Goal: Check status: Check status

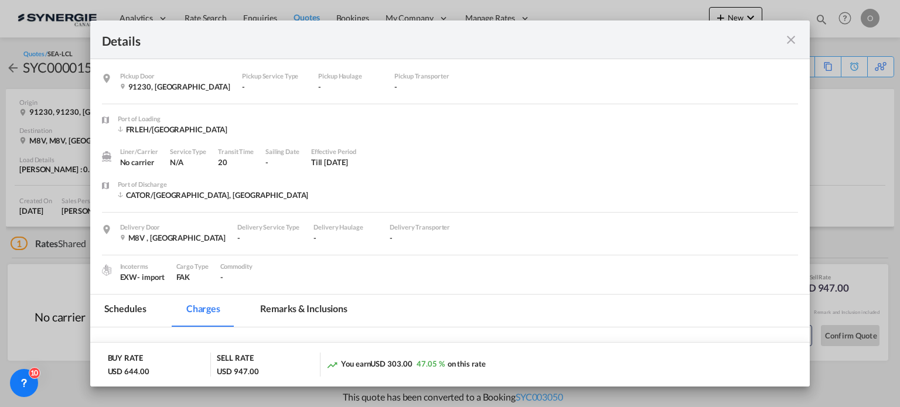
scroll to position [352, 0]
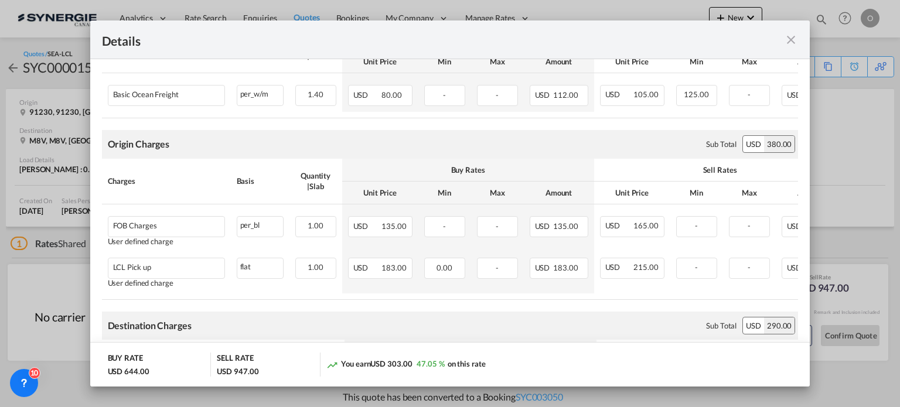
click at [782, 36] on div "Pickup Door ..." at bounding box center [764, 39] width 70 height 15
drag, startPoint x: 790, startPoint y: 39, endPoint x: 813, endPoint y: 29, distance: 24.9
click at [794, 37] on md-icon "icon-close fg-AAA8AD m-0 cursor" at bounding box center [791, 40] width 14 height 14
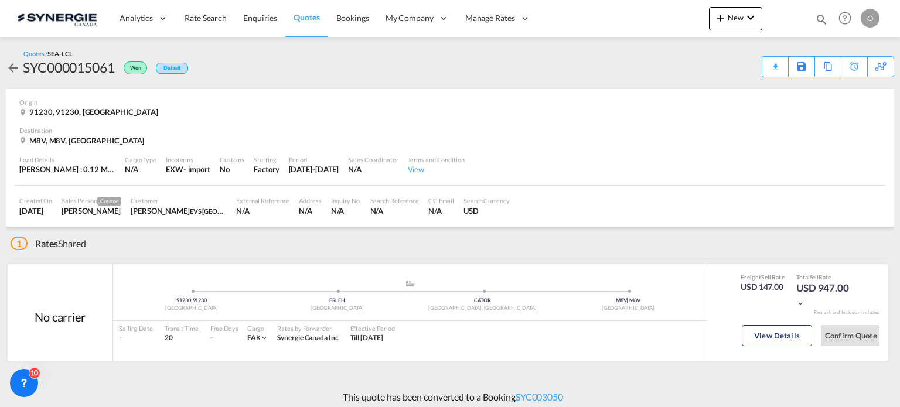
click at [823, 19] on div "Details Pickup Door 91230, [GEOGRAPHIC_DATA] Pickup Service Type - Pickup Haula…" at bounding box center [450, 203] width 900 height 407
click at [818, 18] on md-icon "icon-magnify" at bounding box center [821, 19] width 13 height 13
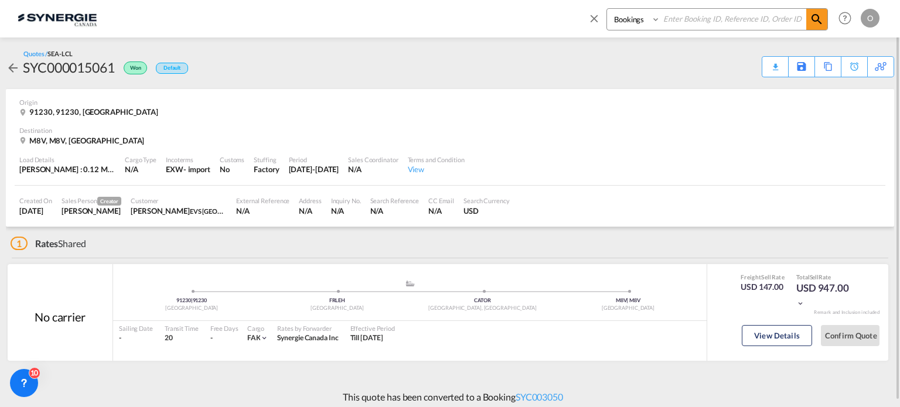
drag, startPoint x: 624, startPoint y: 22, endPoint x: 621, endPoint y: 28, distance: 7.1
click at [624, 21] on select "Bookings Quotes Enquiries" at bounding box center [635, 19] width 56 height 21
select select "Quotes"
click at [607, 9] on select "Bookings Quotes Enquiries" at bounding box center [635, 19] width 56 height 21
click at [710, 18] on input at bounding box center [733, 19] width 146 height 21
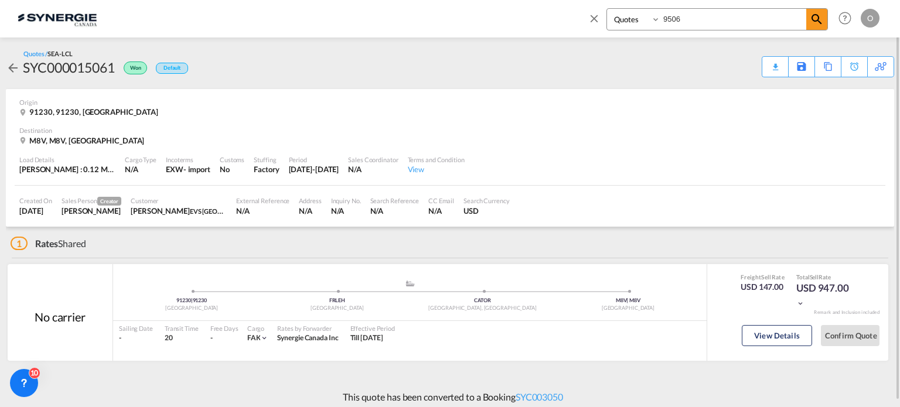
type input "9506"
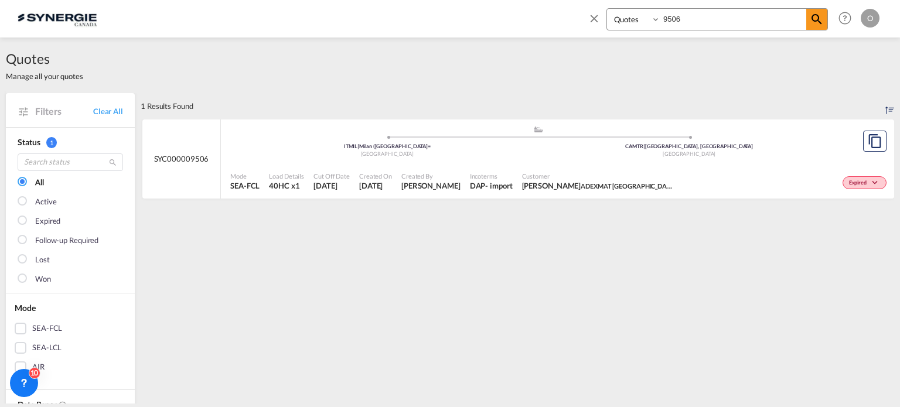
click at [397, 167] on div "Created On [DATE]" at bounding box center [375, 181] width 42 height 29
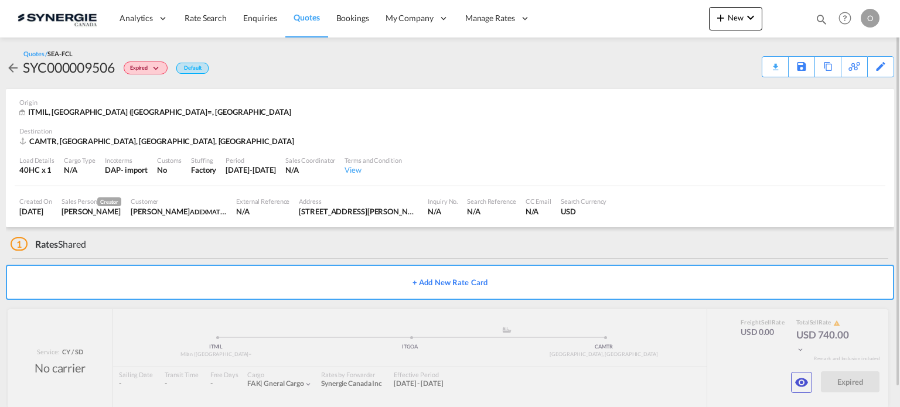
drag, startPoint x: 808, startPoint y: 15, endPoint x: 815, endPoint y: 21, distance: 9.2
click at [811, 16] on div "Bookings Quotes Enquiries Help Resources Product Release O My Profile Logout" at bounding box center [845, 18] width 74 height 36
click at [817, 18] on md-icon "icon-magnify" at bounding box center [821, 19] width 13 height 13
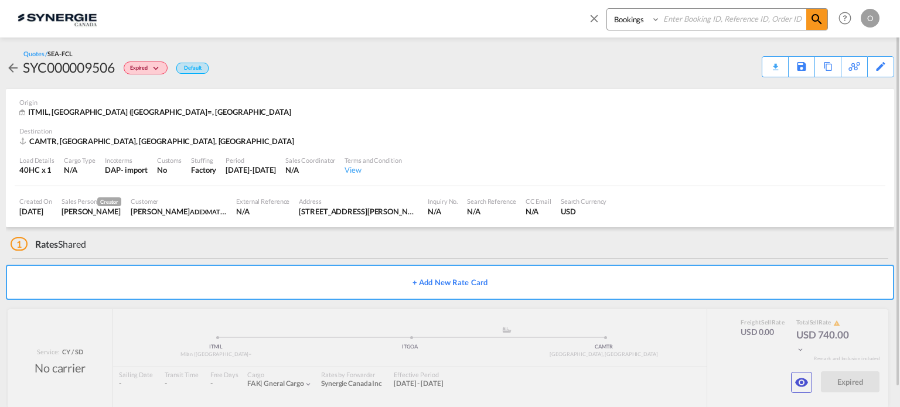
click at [630, 16] on select "Bookings Quotes Enquiries" at bounding box center [635, 19] width 56 height 21
select select "Quotes"
click at [607, 9] on select "Bookings Quotes Enquiries" at bounding box center [635, 19] width 56 height 21
click at [713, 13] on input at bounding box center [733, 19] width 146 height 21
paste input "SYC000014322"
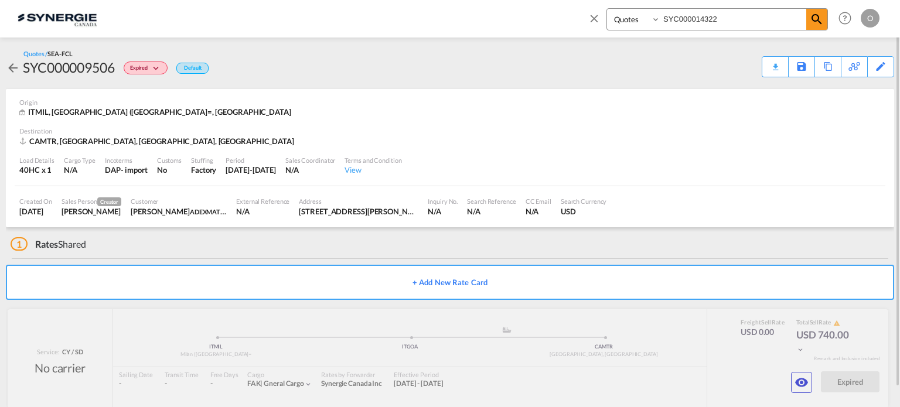
type input "SYC000014322"
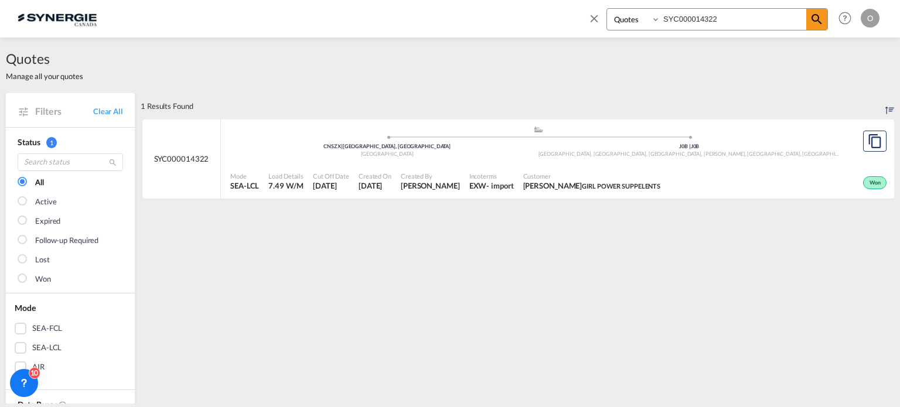
click at [507, 155] on div "China" at bounding box center [387, 155] width 302 height 8
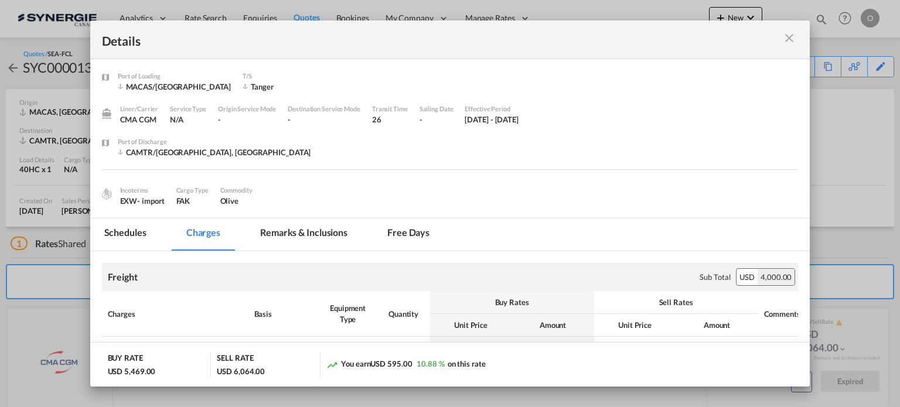
click at [793, 37] on md-icon "icon-close m-3 fg-AAA8AD cursor" at bounding box center [789, 38] width 14 height 14
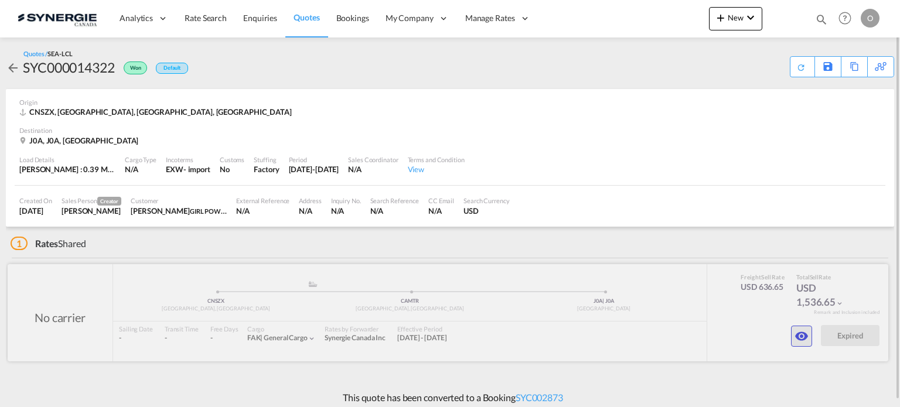
click at [800, 339] on md-icon "icon-eye" at bounding box center [801, 336] width 14 height 14
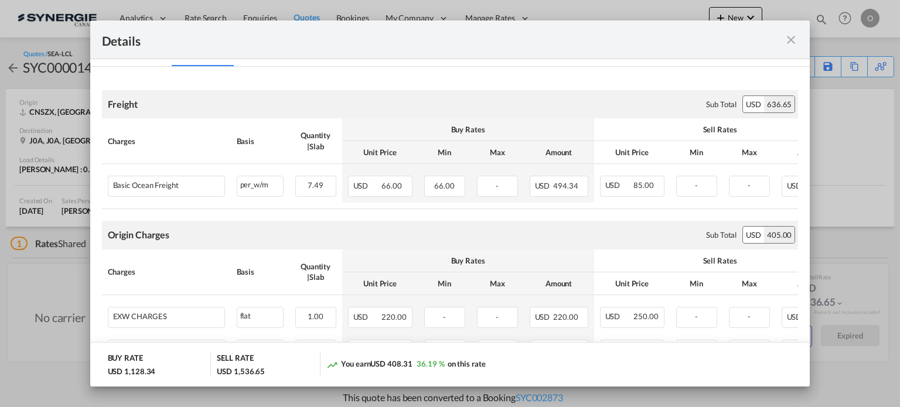
scroll to position [119, 0]
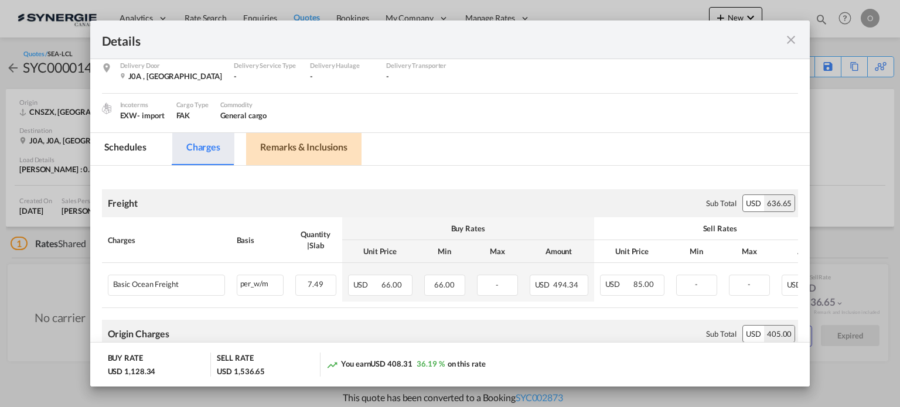
click at [326, 149] on md-tab-item "Remarks & Inclusions" at bounding box center [303, 149] width 115 height 32
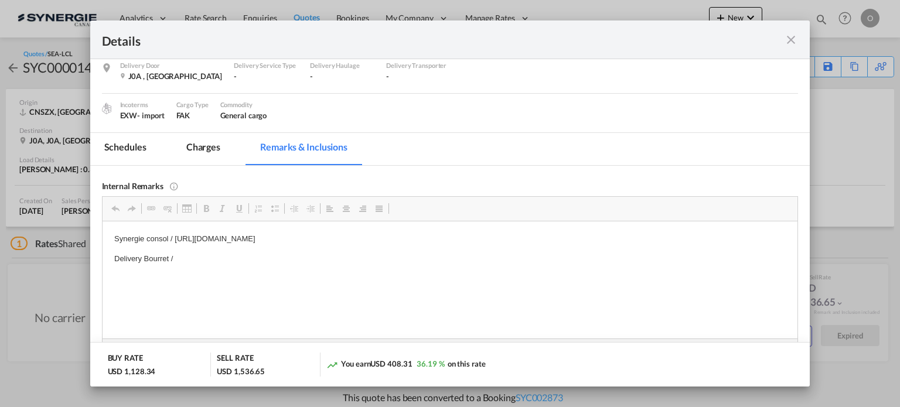
scroll to position [0, 0]
click at [200, 142] on md-tab-item "Charges" at bounding box center [203, 149] width 62 height 32
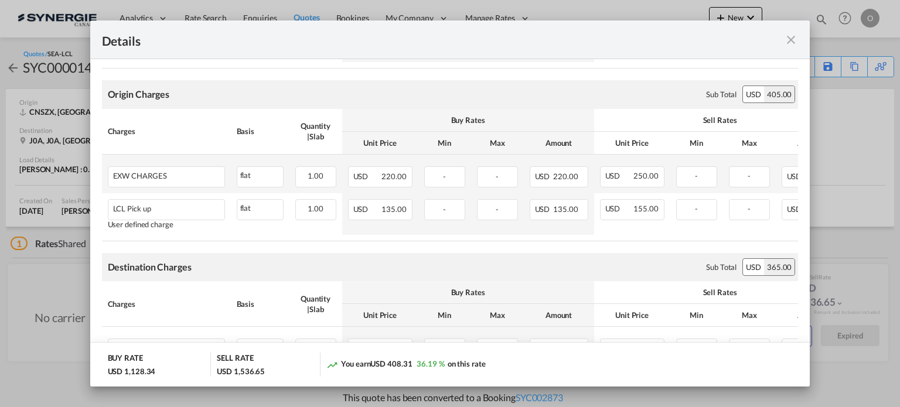
scroll to position [470, 0]
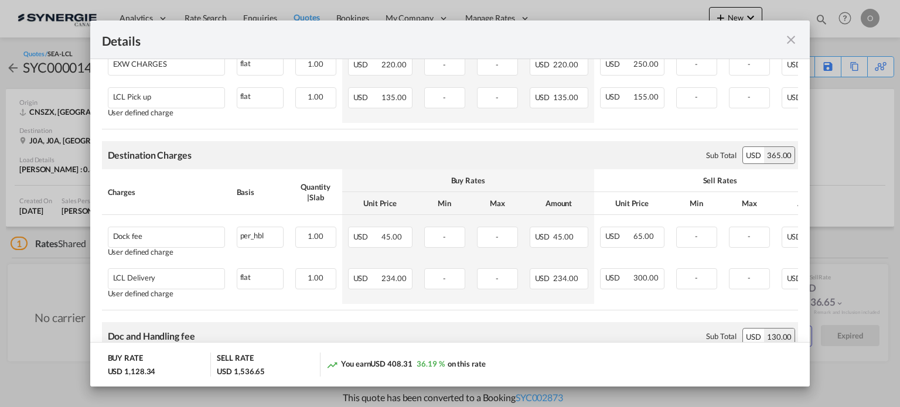
click at [800, 43] on div "Details" at bounding box center [450, 40] width 720 height 39
click at [789, 42] on md-icon "icon-close fg-AAA8AD m-0 cursor" at bounding box center [791, 40] width 14 height 14
